Goal: Task Accomplishment & Management: Complete application form

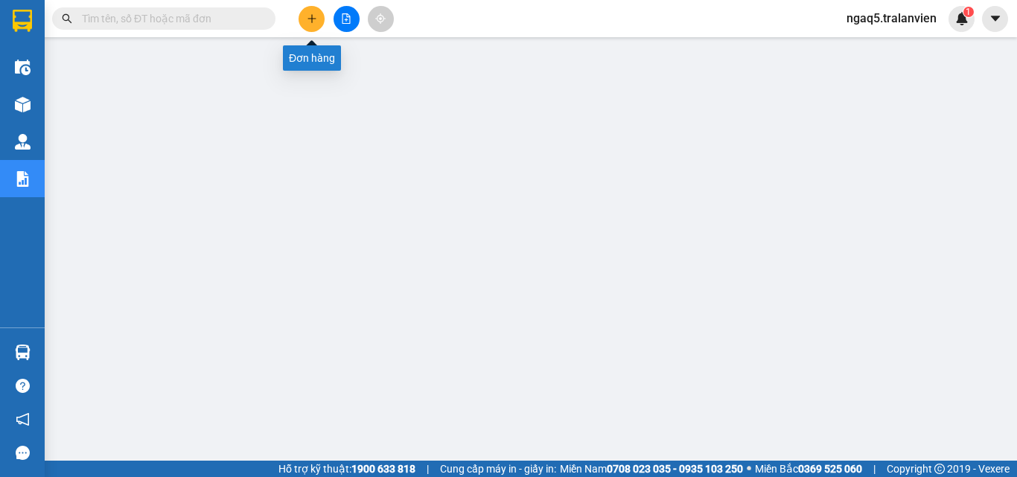
click at [313, 17] on icon "plus" at bounding box center [312, 18] width 10 height 10
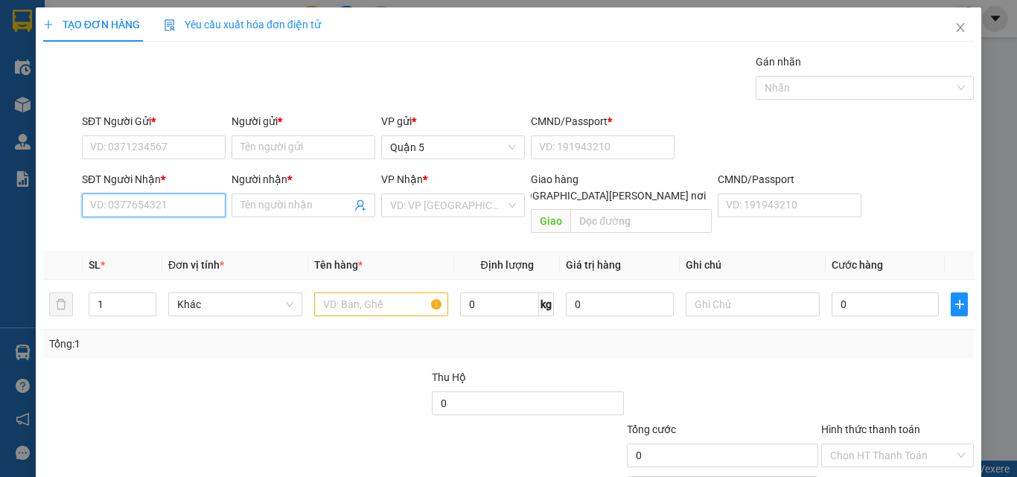
click at [171, 200] on input "SĐT Người Nhận *" at bounding box center [154, 205] width 144 height 24
click at [182, 234] on div "0767927477 - TRÂM" at bounding box center [152, 235] width 124 height 16
type input "0767927477"
type input "TRÂM"
type input "0767927477"
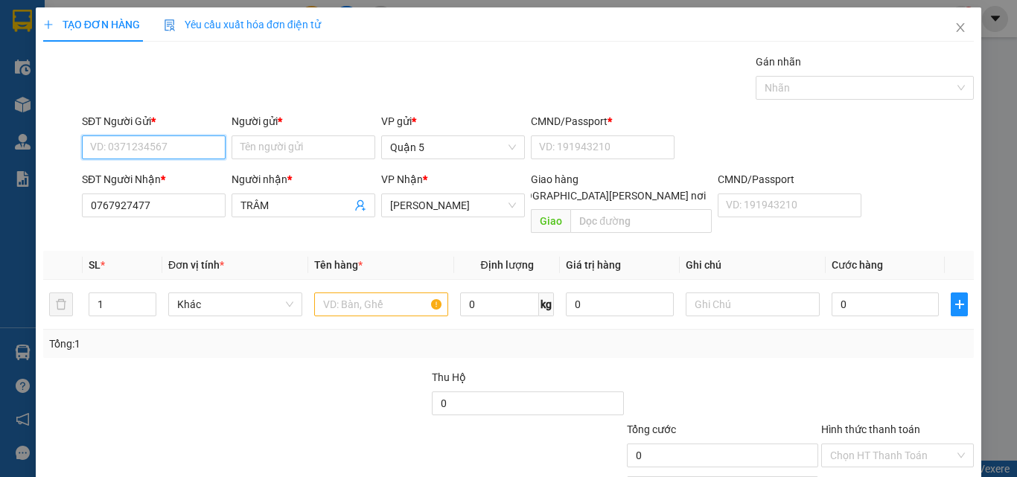
click at [100, 140] on input "SĐT Người Gửi *" at bounding box center [154, 147] width 144 height 24
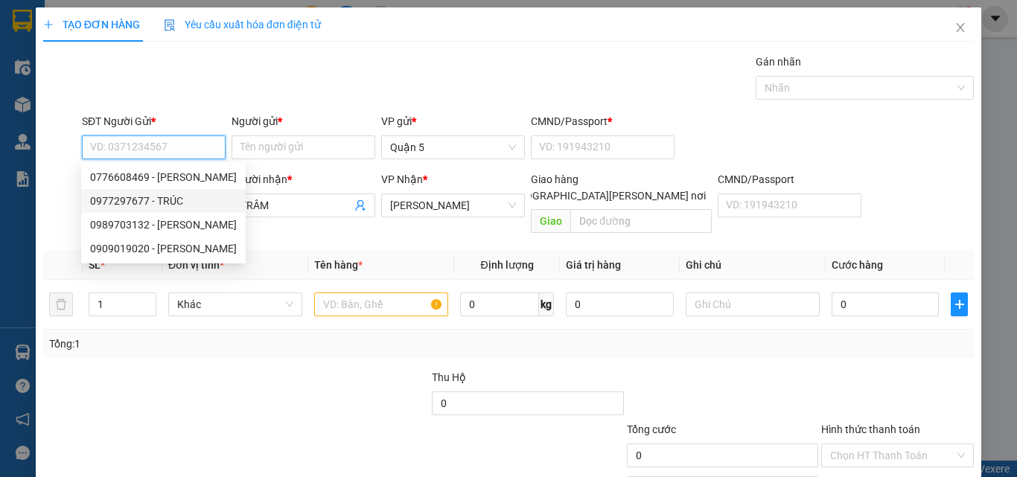
click at [170, 202] on div "0977297677 - TRÚC" at bounding box center [163, 201] width 147 height 16
type input "0977297677"
type input "TRÚC"
type input "123456789"
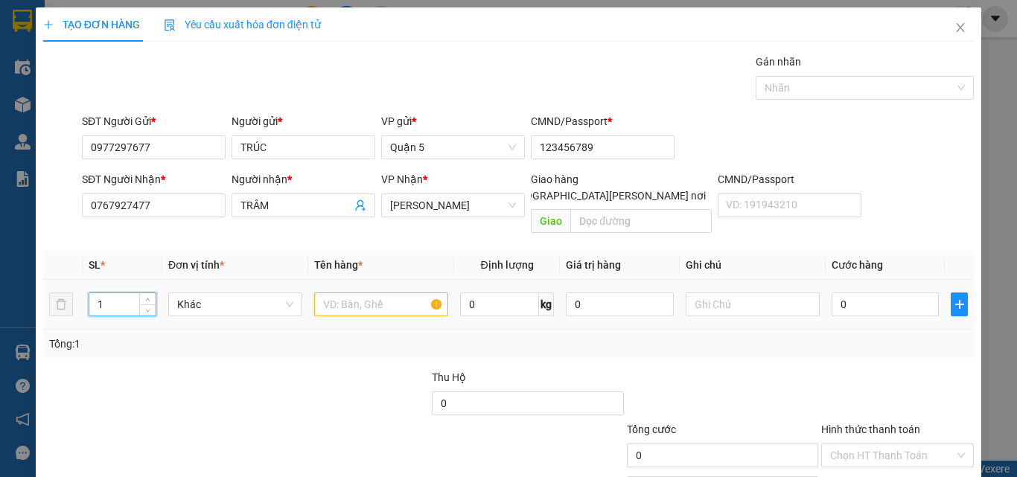
click at [110, 293] on input "1" at bounding box center [122, 304] width 66 height 22
type input "3"
click at [340, 292] on input "text" at bounding box center [381, 304] width 134 height 24
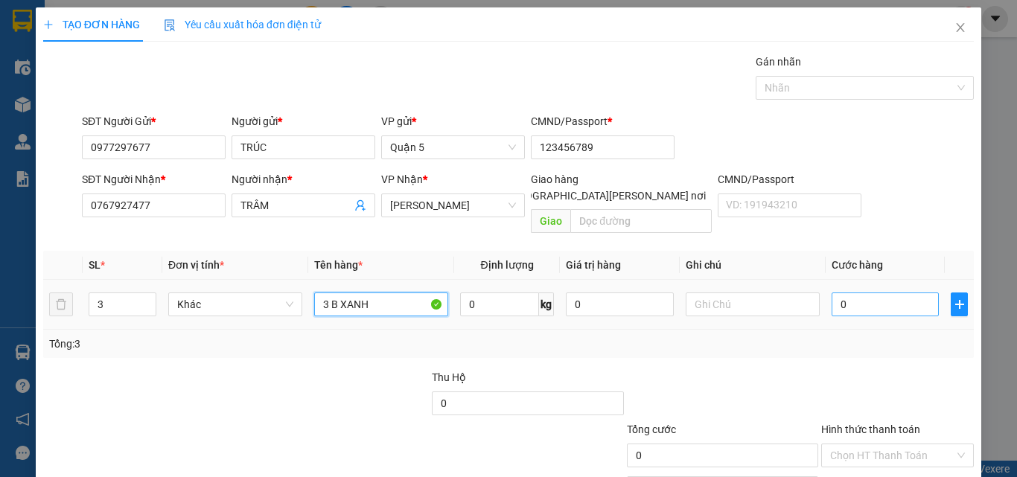
type input "3 B XANH"
click at [852, 298] on input "0" at bounding box center [884, 304] width 107 height 24
type input "3"
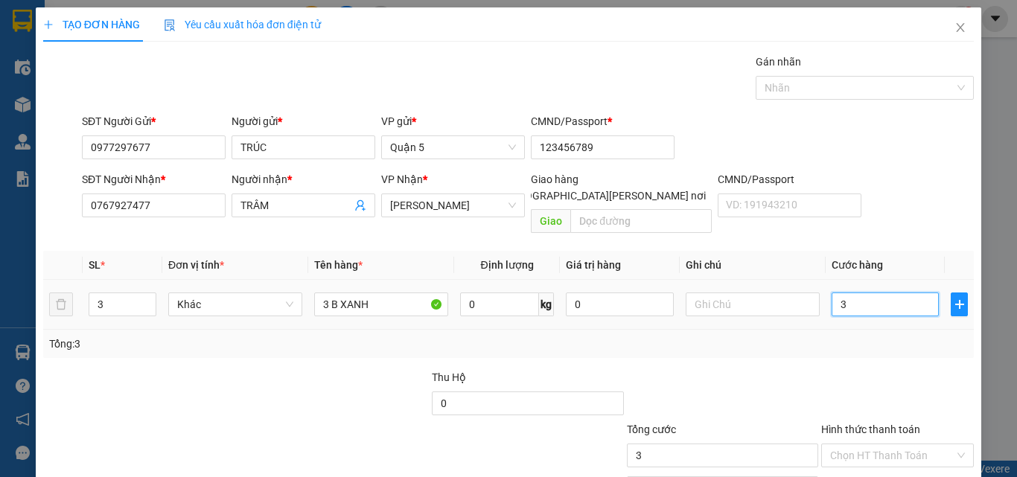
type input "30"
type input "300"
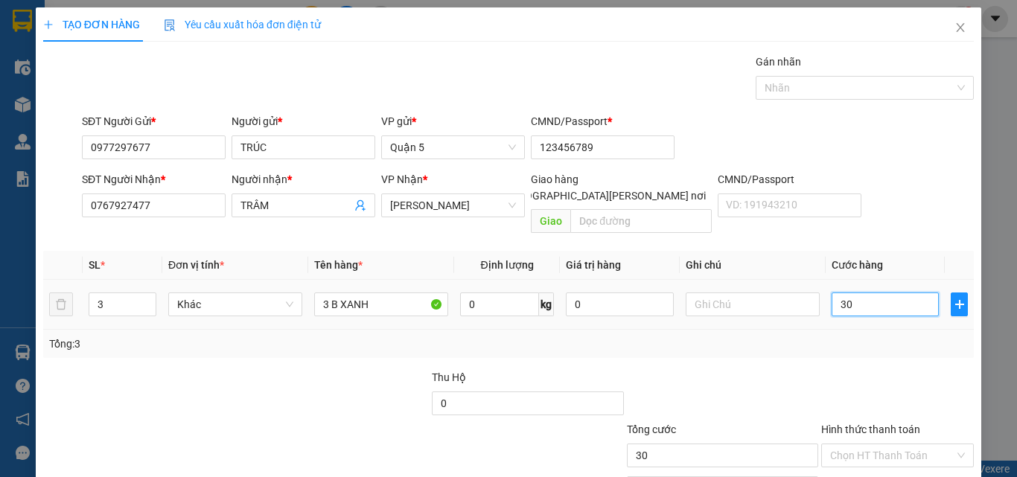
type input "300"
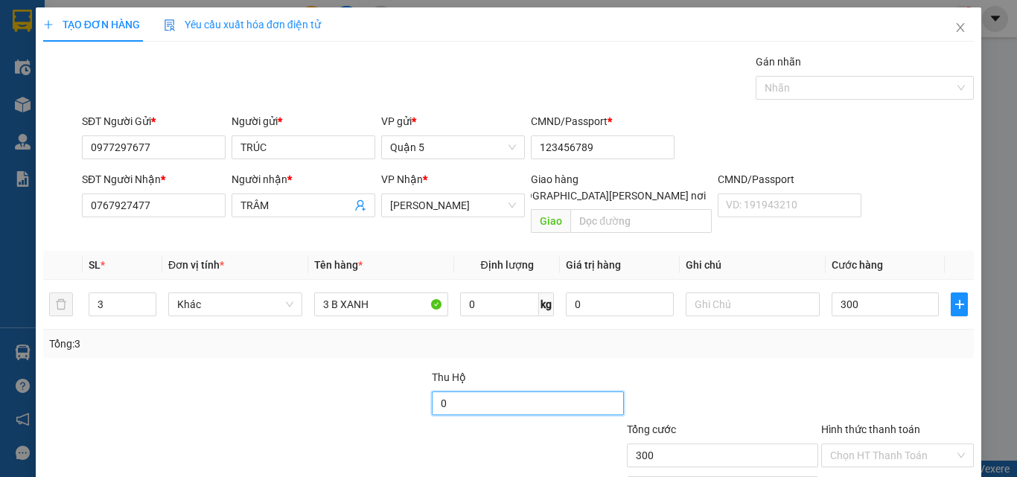
type input "300.000"
click at [484, 391] on input "0" at bounding box center [527, 403] width 191 height 24
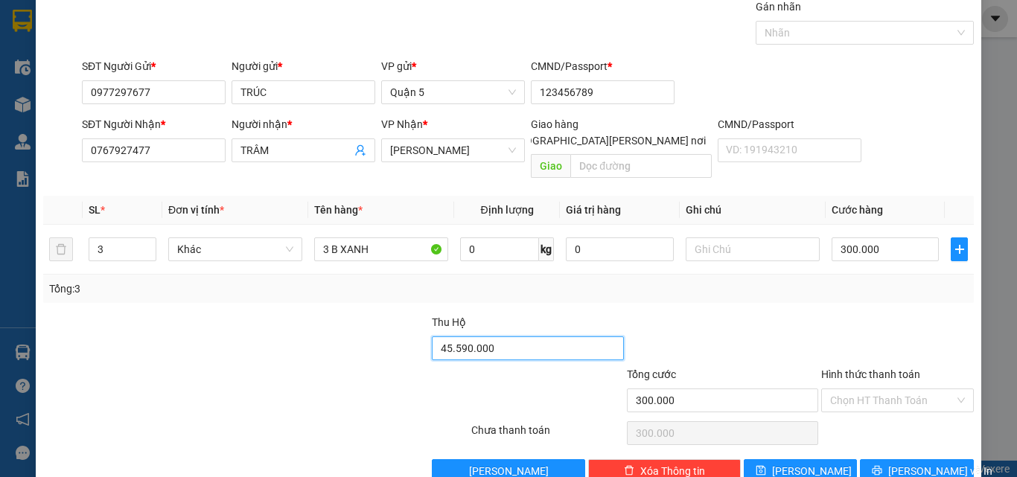
scroll to position [74, 0]
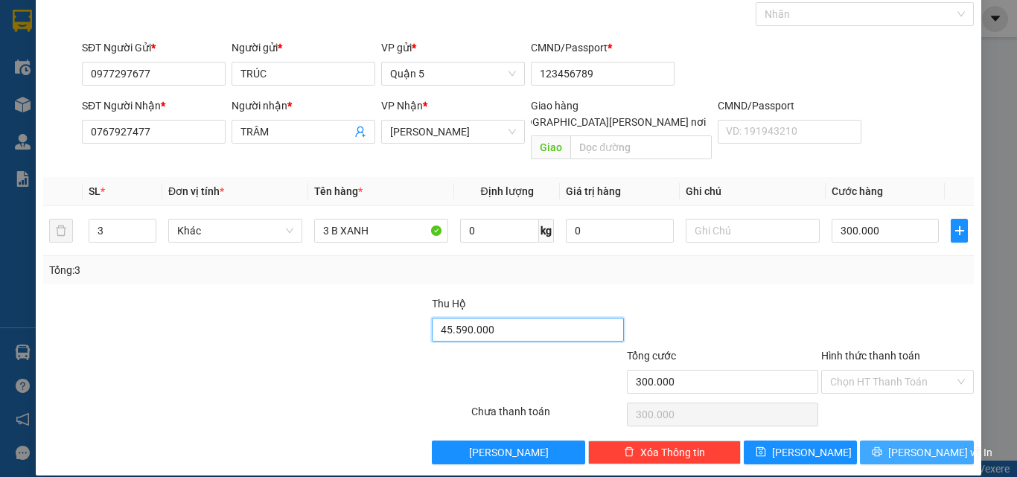
type input "45.590.000"
click at [895, 444] on span "[PERSON_NAME] và In" at bounding box center [940, 452] width 104 height 16
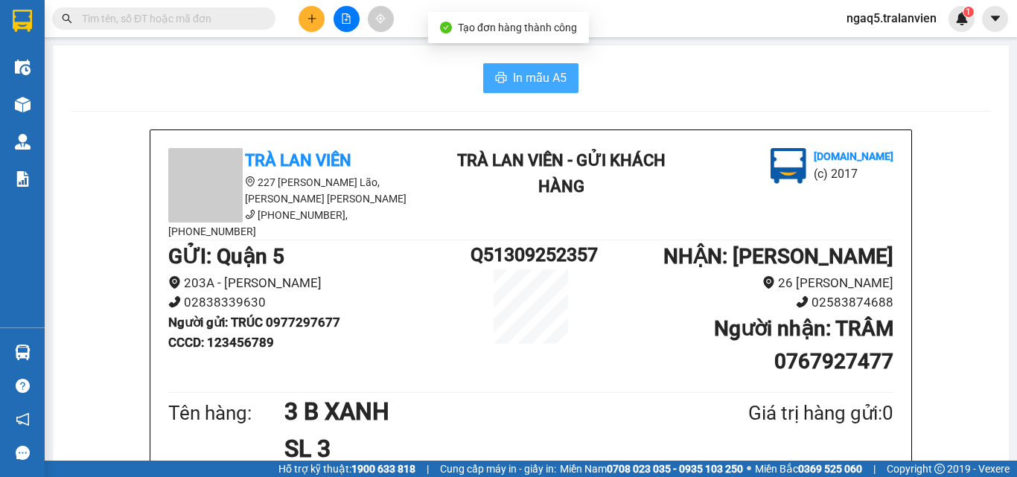
drag, startPoint x: 516, startPoint y: 86, endPoint x: 464, endPoint y: 145, distance: 78.1
click at [516, 86] on span "In mẫu A5" at bounding box center [540, 77] width 54 height 19
